Goal: Information Seeking & Learning: Learn about a topic

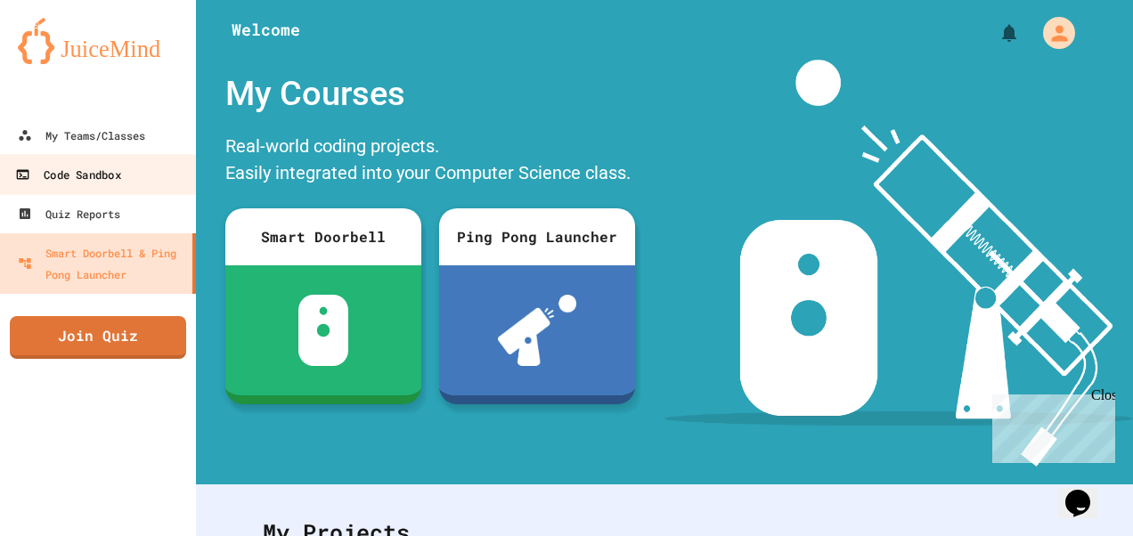
click at [100, 180] on div "Code Sandbox" at bounding box center [67, 175] width 105 height 22
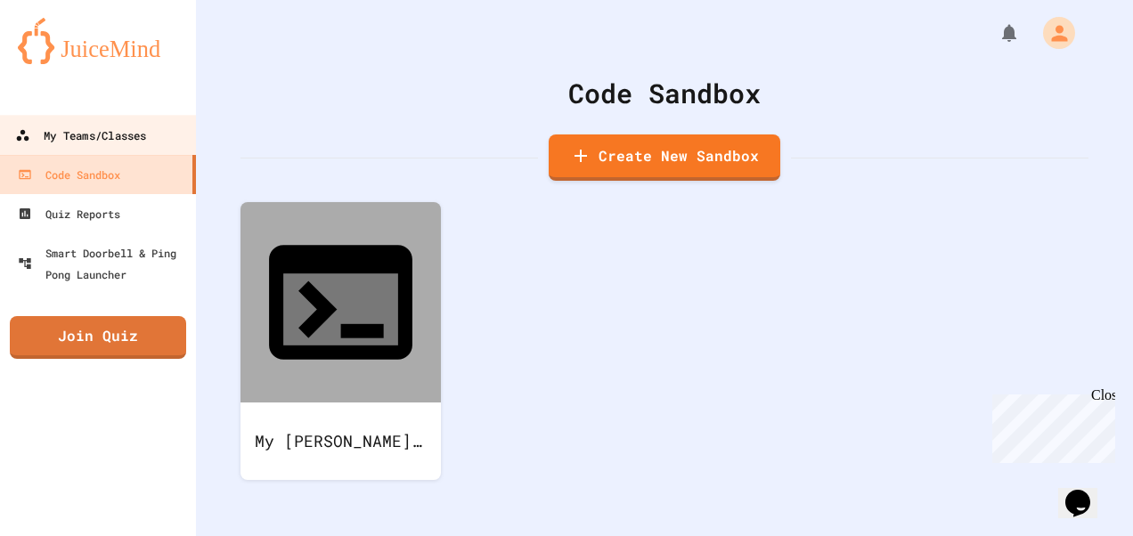
click at [89, 141] on div "My Teams/Classes" at bounding box center [80, 136] width 131 height 22
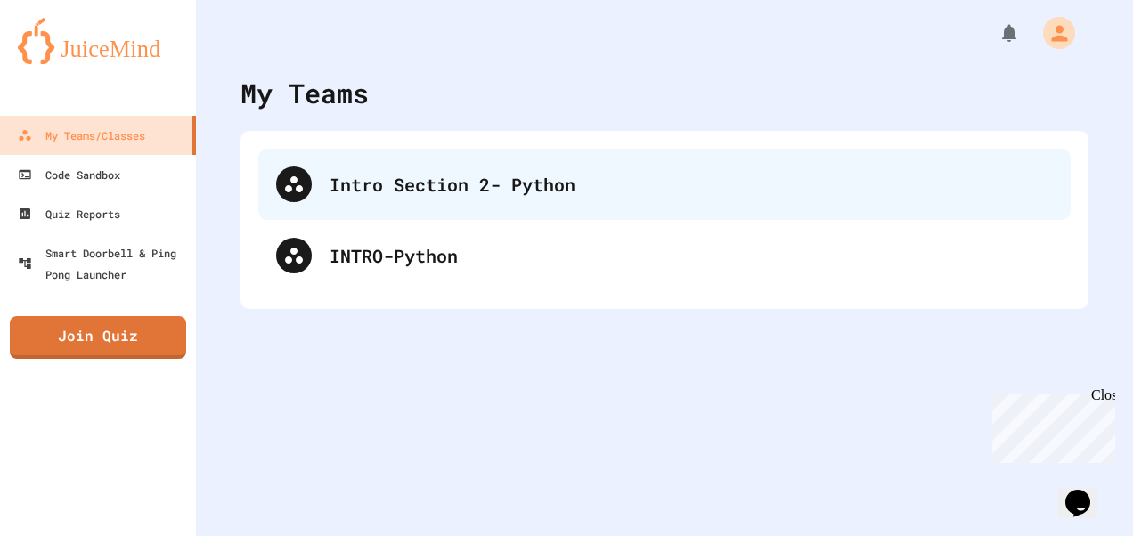
click at [345, 207] on div "Intro Section 2- Python" at bounding box center [664, 184] width 812 height 71
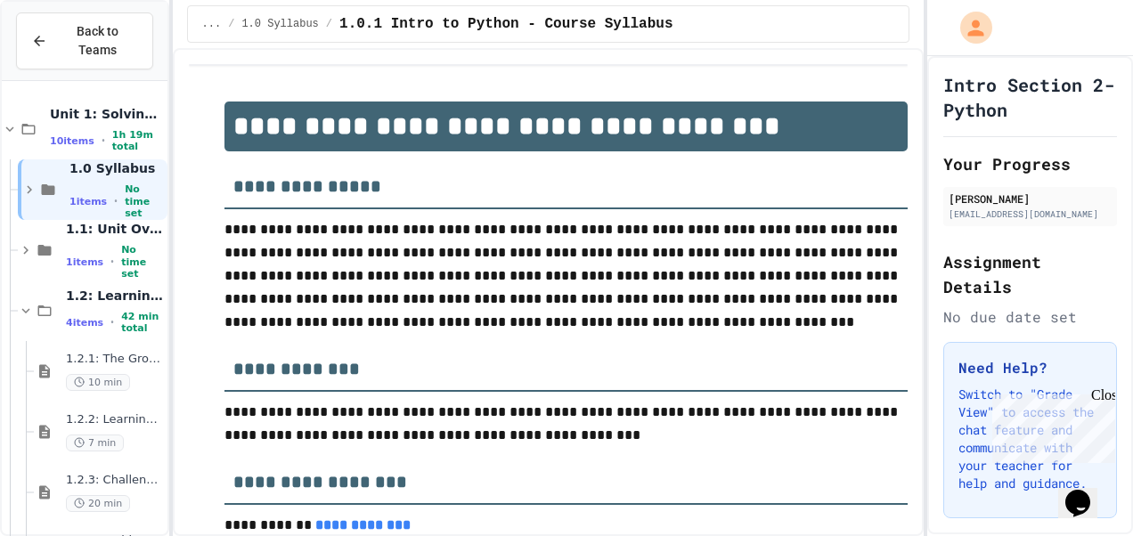
click at [105, 183] on div "1 items • No time set" at bounding box center [116, 201] width 94 height 36
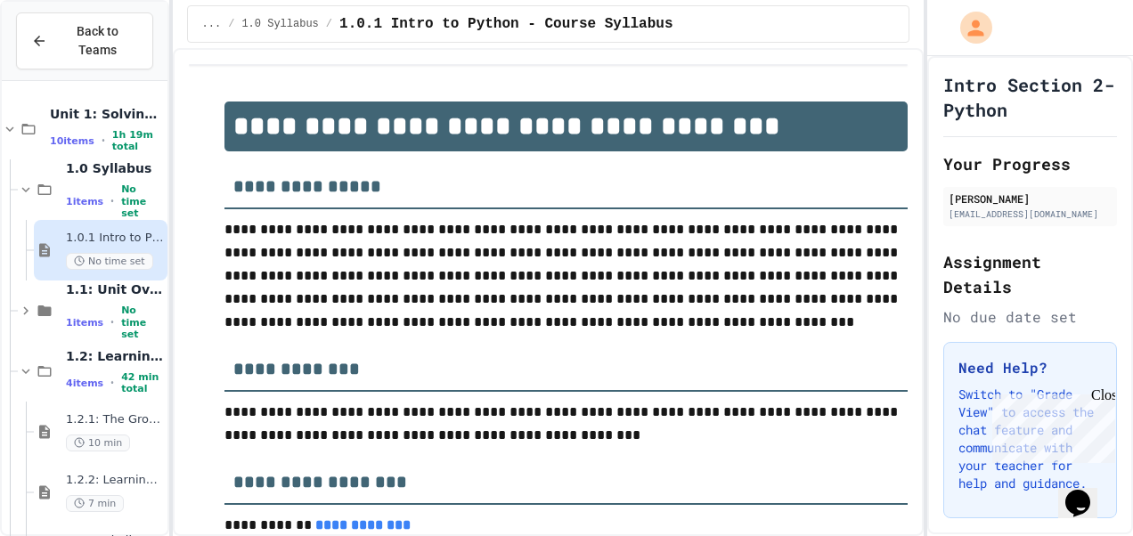
click at [695, 21] on div "... / 1.0 Syllabus / 1.0.1 Intro to Python - Course Syllabus" at bounding box center [548, 23] width 692 height 21
click at [683, 54] on div "**********" at bounding box center [548, 292] width 751 height 488
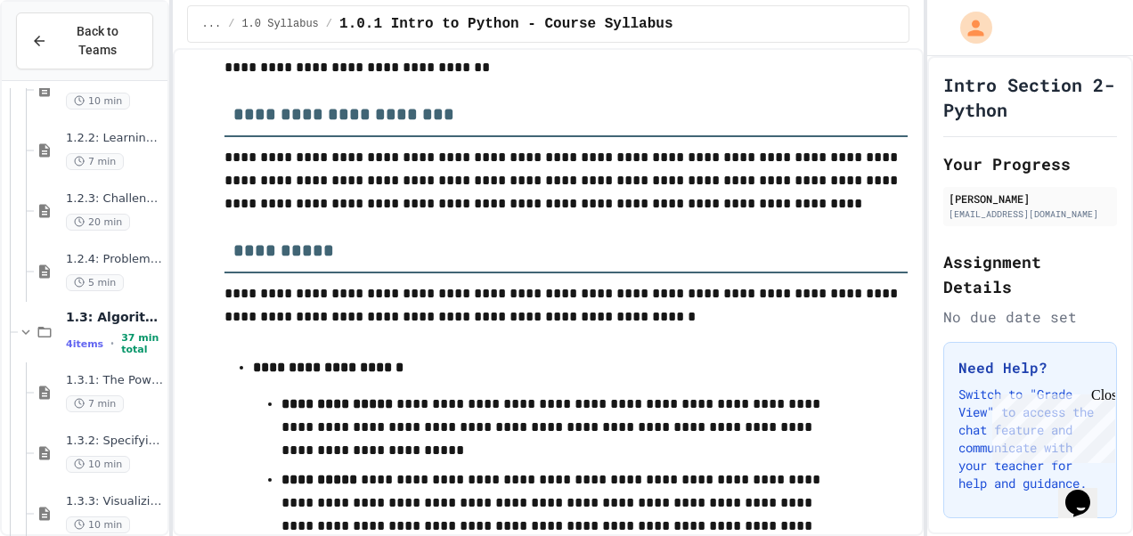
scroll to position [345, 0]
click at [121, 156] on div "1.2.2: Learning to Solve Hard Problems 7 min" at bounding box center [101, 147] width 134 height 61
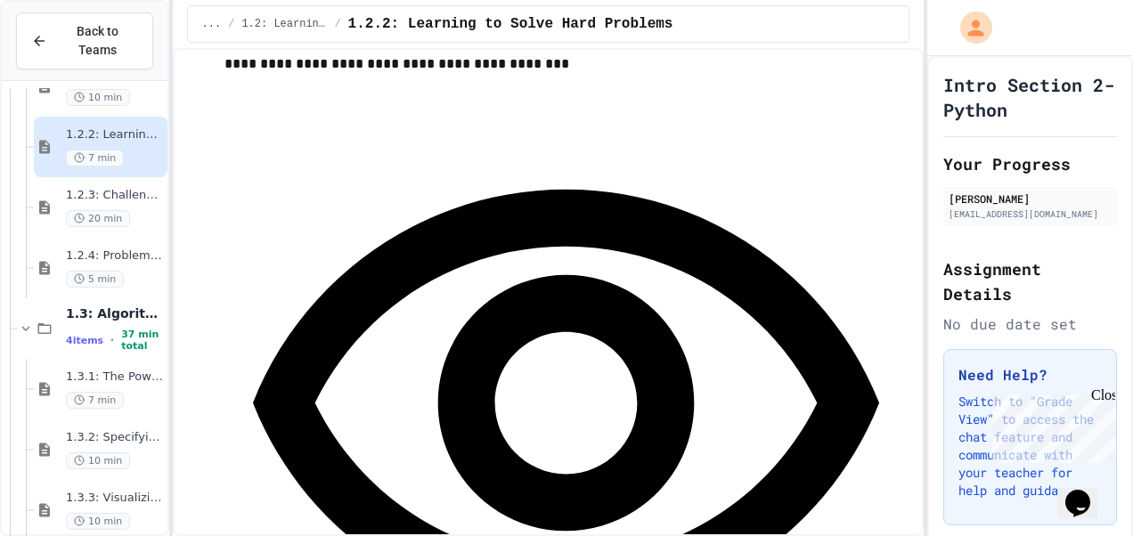
scroll to position [2697, 0]
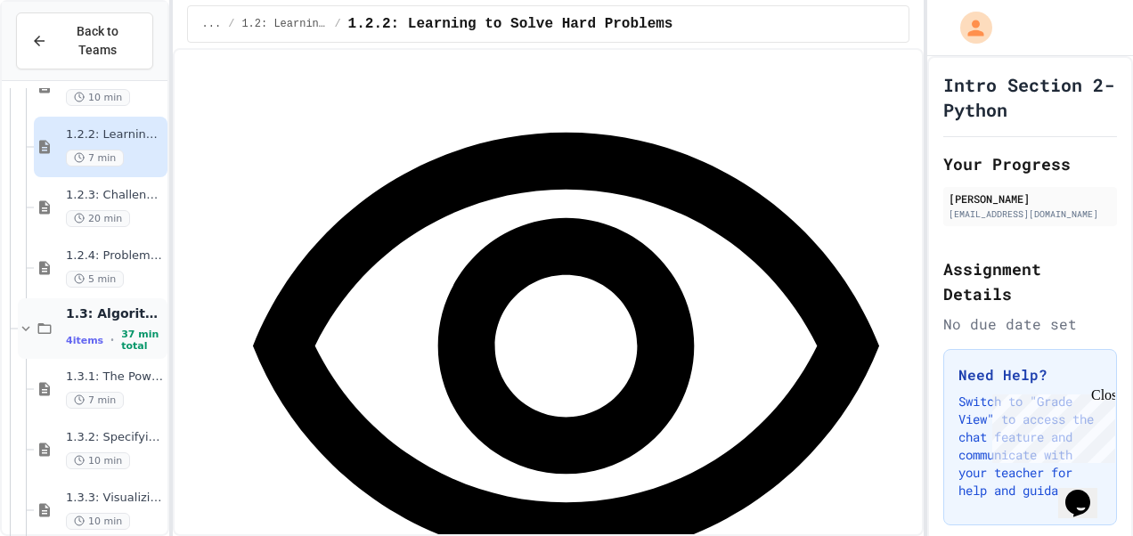
click at [108, 329] on div "4 items • 37 min total" at bounding box center [115, 340] width 98 height 23
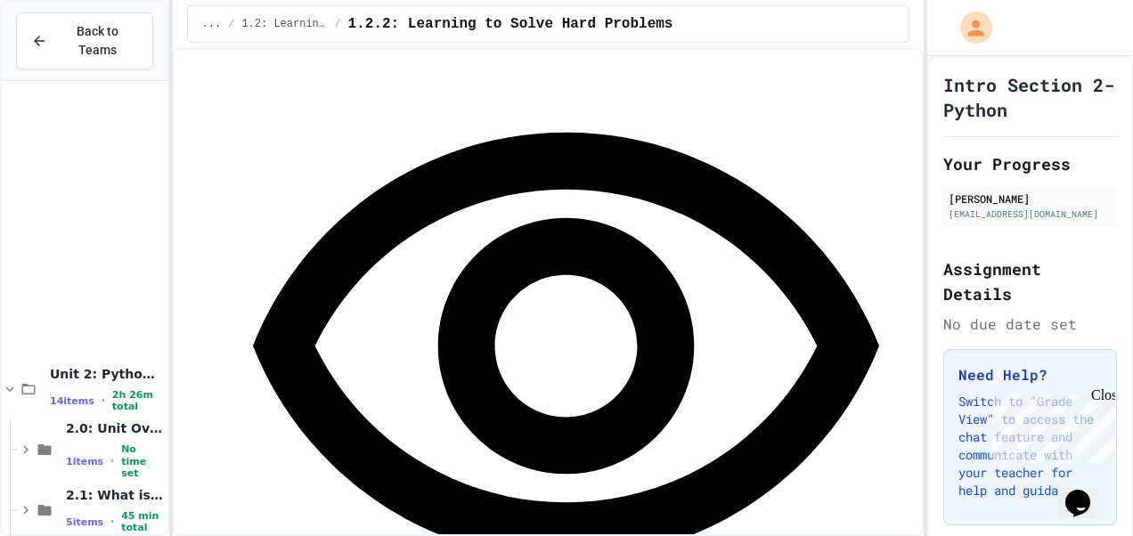
scroll to position [712, 0]
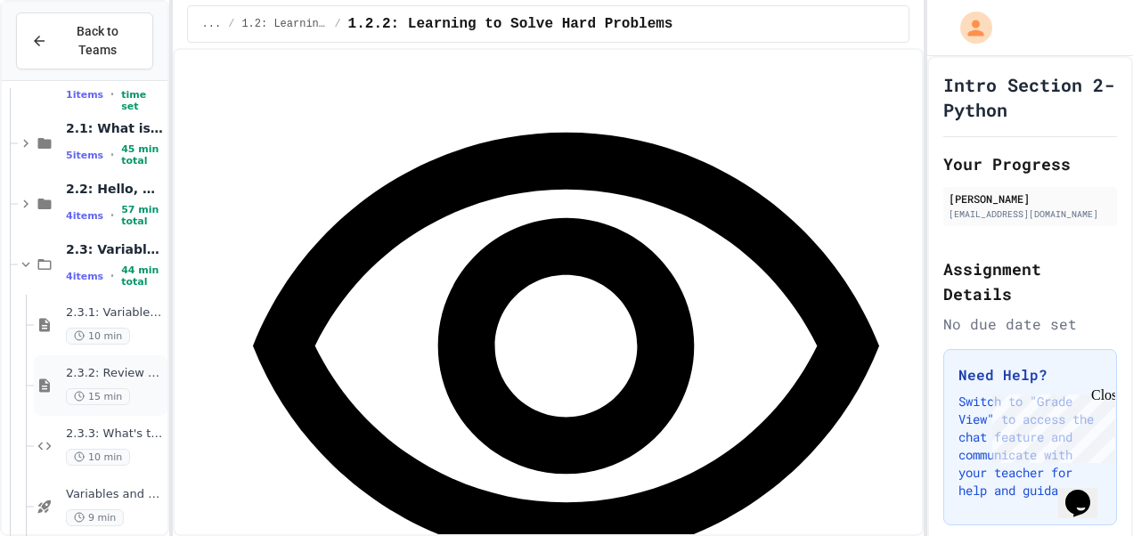
click at [116, 366] on div "2.3.2: Review - Variables and Data Types 15 min" at bounding box center [115, 385] width 98 height 39
